Goal: Check status

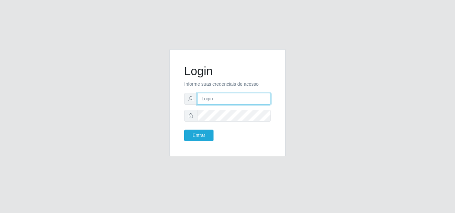
click at [205, 97] on input "text" at bounding box center [234, 99] width 74 height 12
type input "ana@saullus"
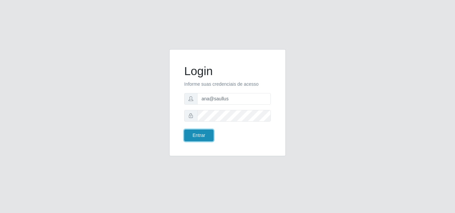
click at [200, 140] on button "Entrar" at bounding box center [198, 136] width 29 height 12
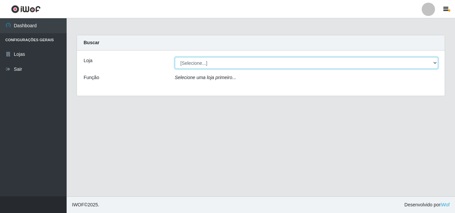
click at [434, 61] on select "[Selecione...] Saullus Supermercados" at bounding box center [306, 63] width 263 height 12
select select "423"
click at [175, 57] on select "[Selecione...] Saullus Supermercados" at bounding box center [306, 63] width 263 height 12
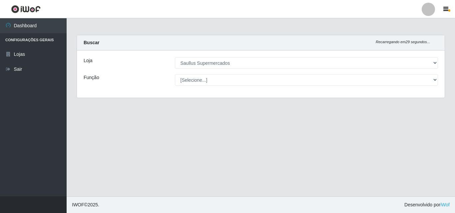
click at [427, 86] on div "Loja [Selecione...] Saullus Supermercados Função [Selecione...] ASG ASG + ASG +…" at bounding box center [261, 74] width 368 height 47
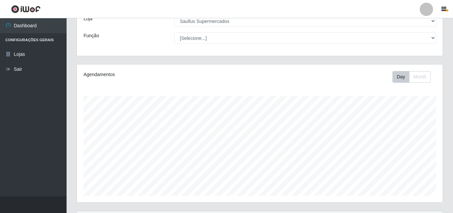
scroll to position [110, 0]
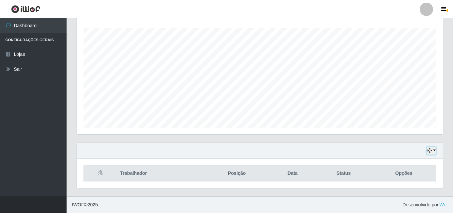
click at [434, 151] on button "button" at bounding box center [431, 151] width 9 height 8
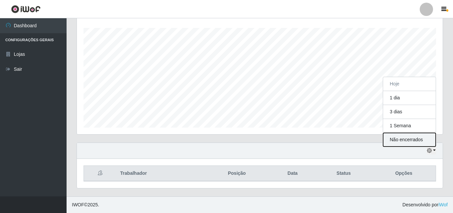
click at [425, 139] on button "Não encerrados" at bounding box center [409, 140] width 53 height 14
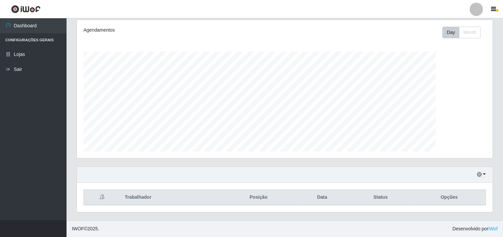
scroll to position [138, 416]
click at [454, 175] on button "button" at bounding box center [481, 175] width 9 height 8
click at [454, 176] on button "button" at bounding box center [481, 175] width 9 height 8
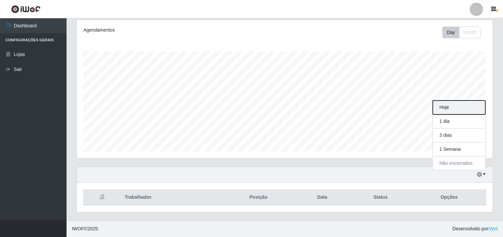
click at [454, 103] on button "Hoje" at bounding box center [459, 108] width 53 height 14
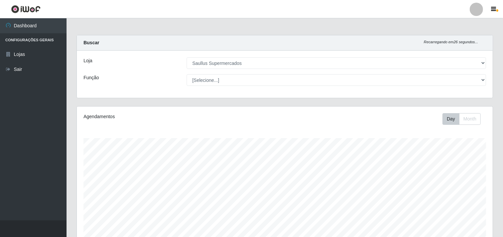
scroll to position [87, 0]
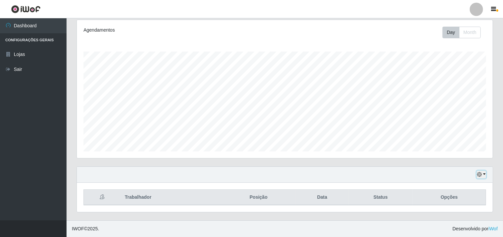
click at [454, 172] on button "button" at bounding box center [481, 175] width 9 height 8
click at [454, 119] on button "1 dia" at bounding box center [459, 122] width 53 height 14
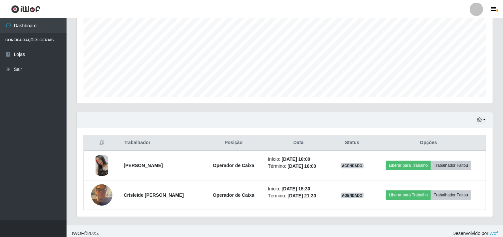
scroll to position [146, 0]
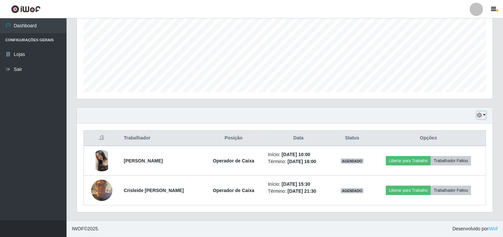
click at [454, 113] on button "button" at bounding box center [481, 116] width 9 height 8
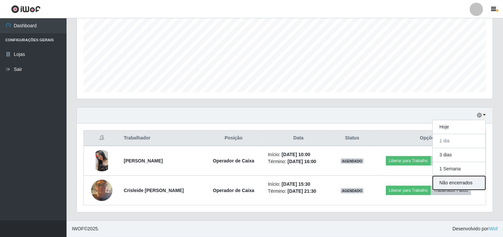
click at [454, 184] on button "Não encerrados" at bounding box center [459, 183] width 53 height 14
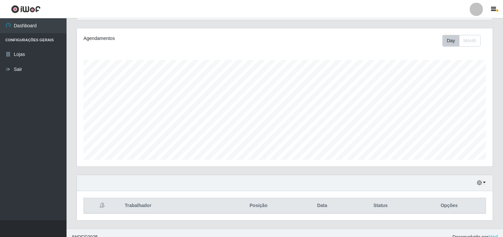
scroll to position [0, 0]
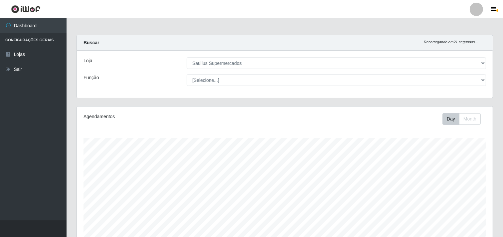
drag, startPoint x: 505, startPoint y: 137, endPoint x: 319, endPoint y: 27, distance: 216.3
click at [319, 27] on main "Carregando... Buscar Recarregando em 21 segundos... Loja [Selecione...] Saullus…" at bounding box center [285, 162] width 437 height 289
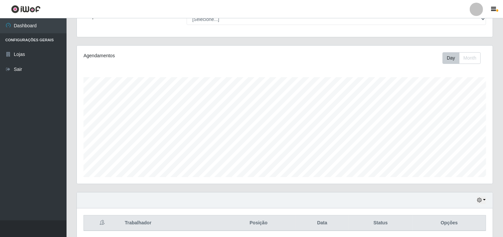
scroll to position [87, 0]
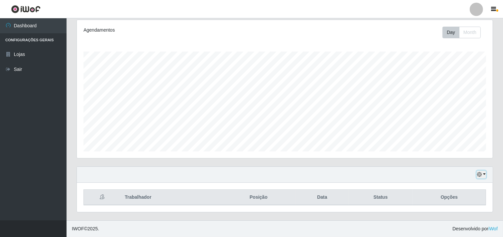
click at [454, 177] on button "button" at bounding box center [481, 175] width 9 height 8
click at [454, 155] on button "1 Semana" at bounding box center [459, 149] width 53 height 14
click at [454, 155] on div "Agendamentos Day Month 01/10 Agendamentos 30" at bounding box center [285, 89] width 416 height 138
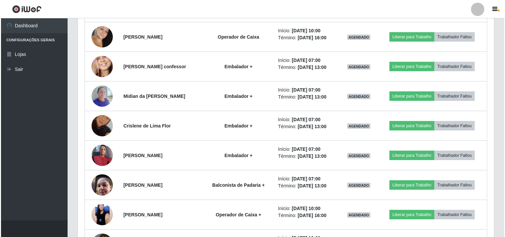
scroll to position [621, 0]
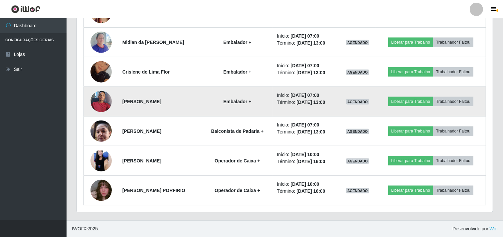
click at [97, 93] on img at bounding box center [101, 101] width 21 height 28
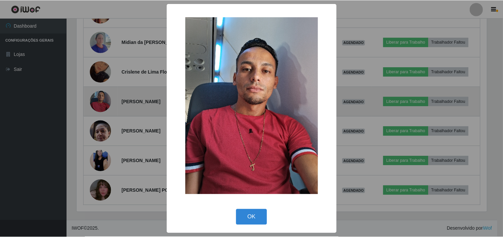
scroll to position [138, 412]
click at [97, 93] on div "× OK Cancel" at bounding box center [252, 118] width 505 height 237
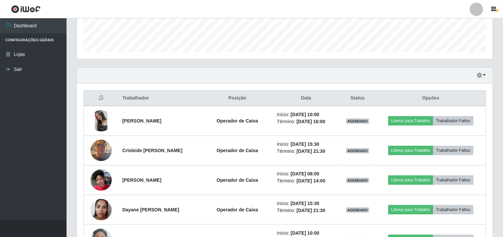
scroll to position [176, 0]
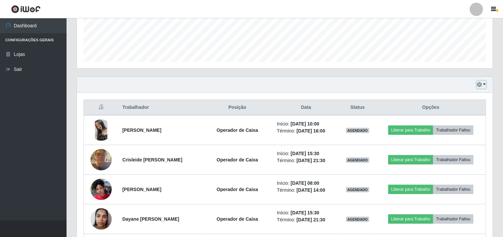
click at [454, 87] on button "button" at bounding box center [481, 85] width 9 height 8
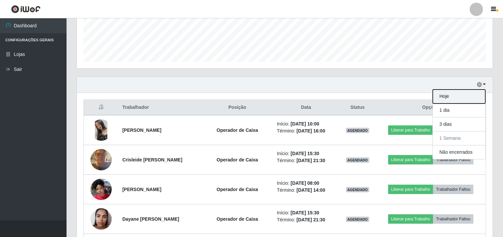
click at [454, 99] on button "Hoje" at bounding box center [459, 97] width 53 height 14
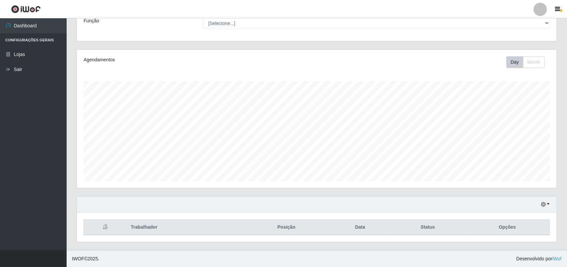
scroll to position [138, 479]
click at [454, 209] on div "Hoje 1 dia 3 dias 1 Semana Não encerrados" at bounding box center [316, 204] width 479 height 16
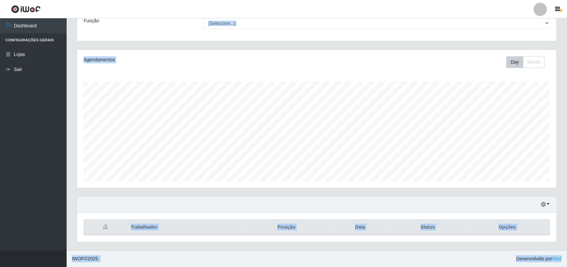
drag, startPoint x: 565, startPoint y: 219, endPoint x: 568, endPoint y: 28, distance: 190.4
click at [454, 28] on html "Perfil Alterar Senha Sair Dashboard Configurações Gerais Lojas Sair Carregando.…" at bounding box center [283, 105] width 567 height 324
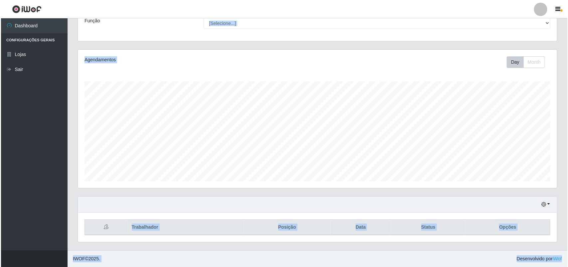
scroll to position [0, 0]
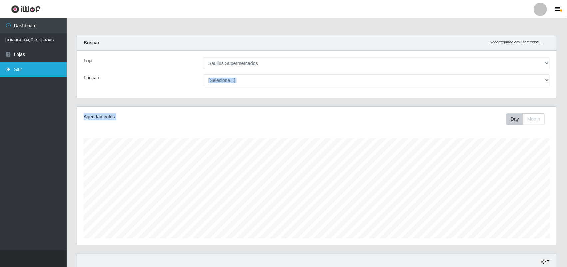
click at [22, 65] on link "Sair" at bounding box center [33, 69] width 67 height 15
